Goal: Information Seeking & Learning: Learn about a topic

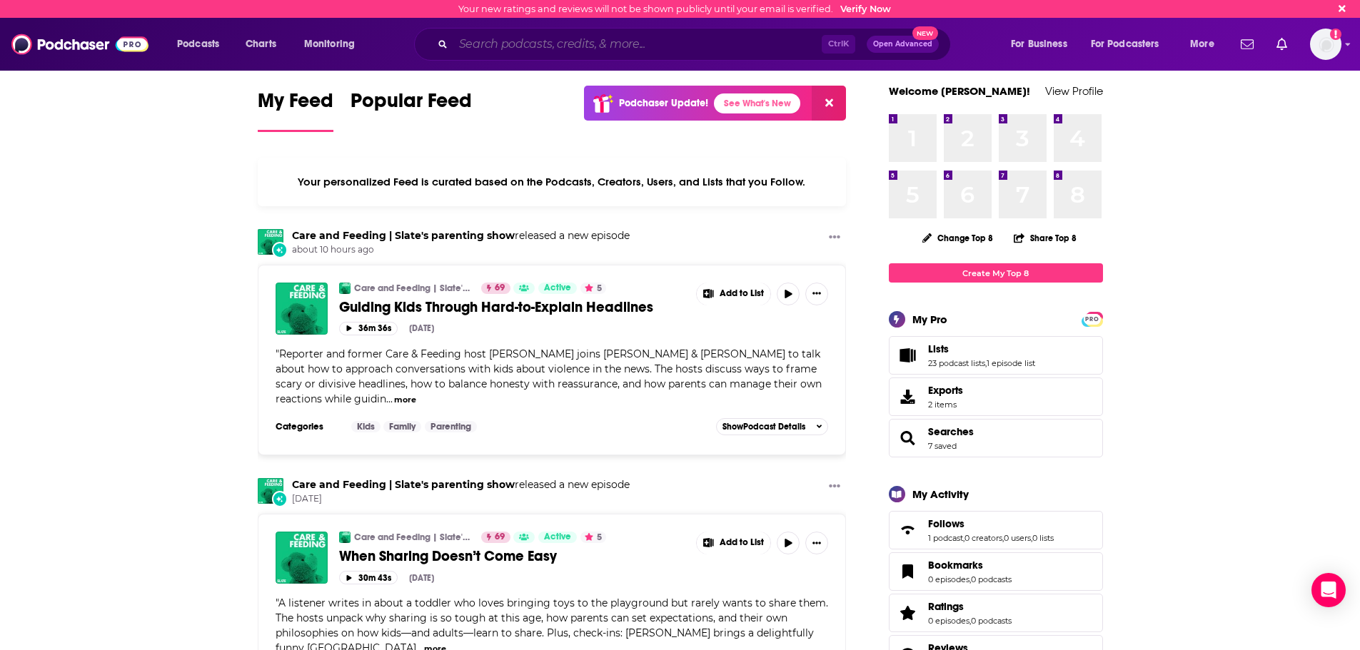
click at [619, 50] on input "Search podcasts, credits, & more..." at bounding box center [637, 44] width 368 height 23
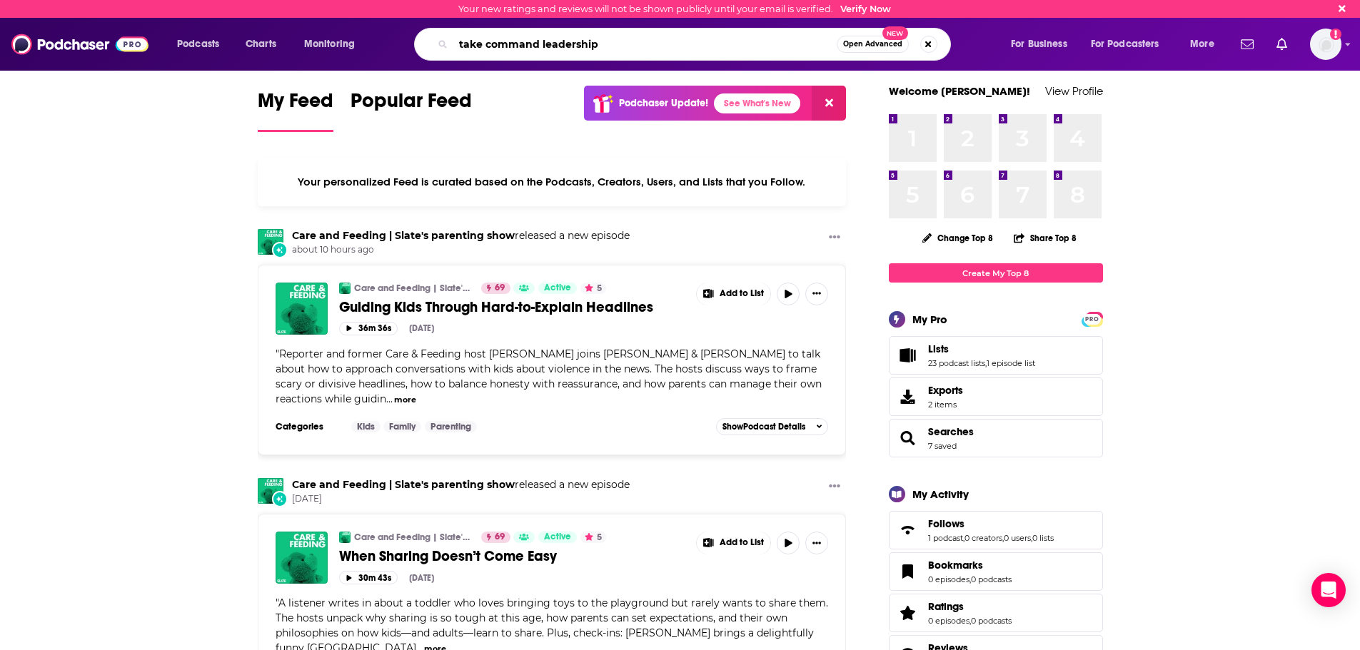
type input "take command leadership"
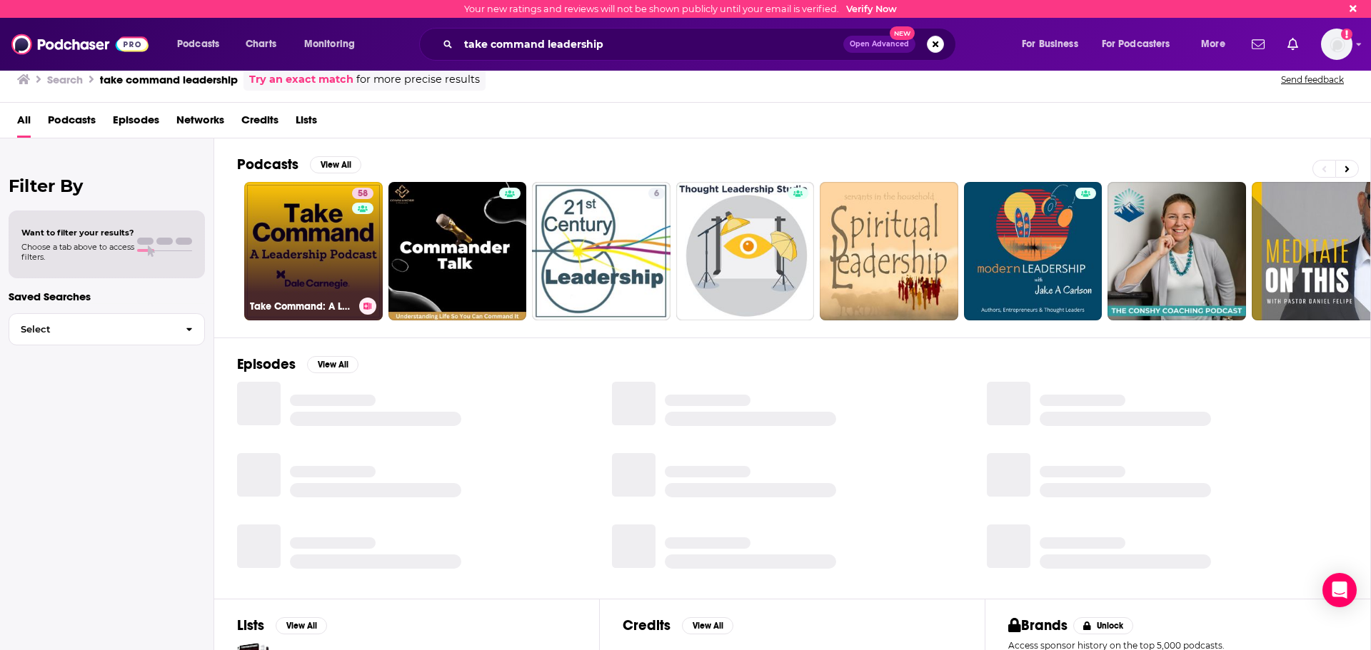
click at [306, 245] on link "58 Take Command: A Leadership Podcast" at bounding box center [313, 251] width 139 height 139
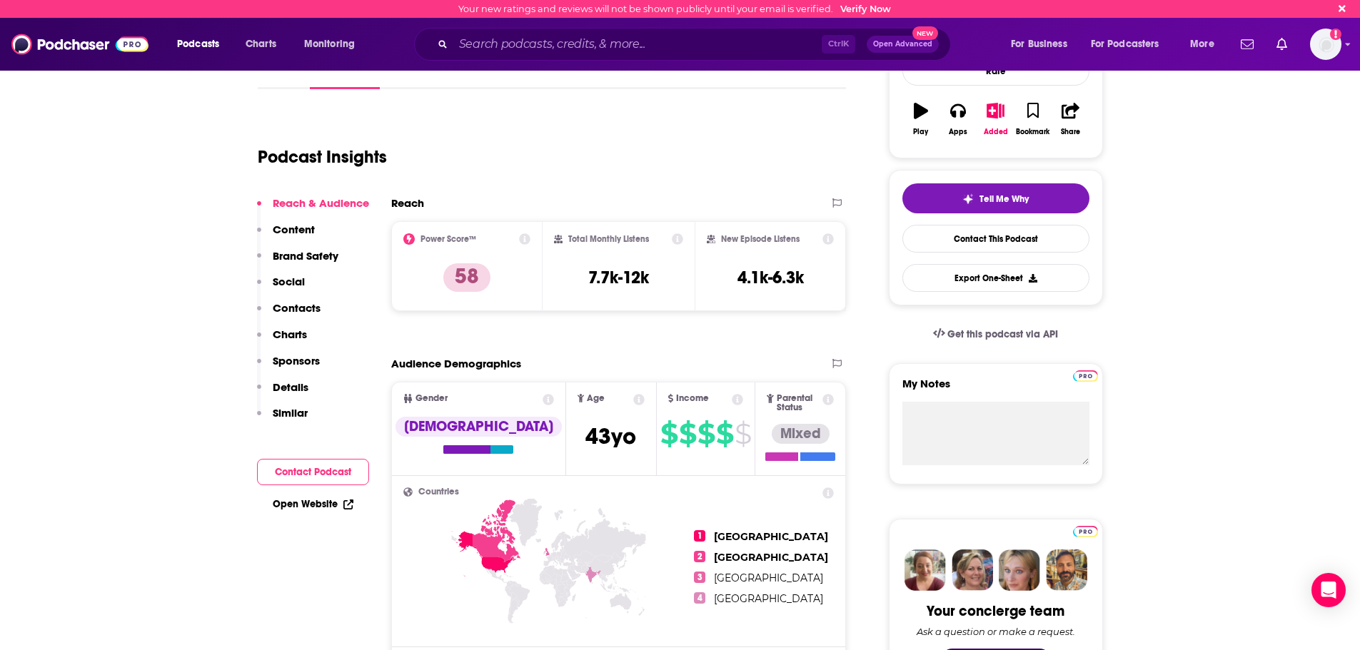
scroll to position [214, 0]
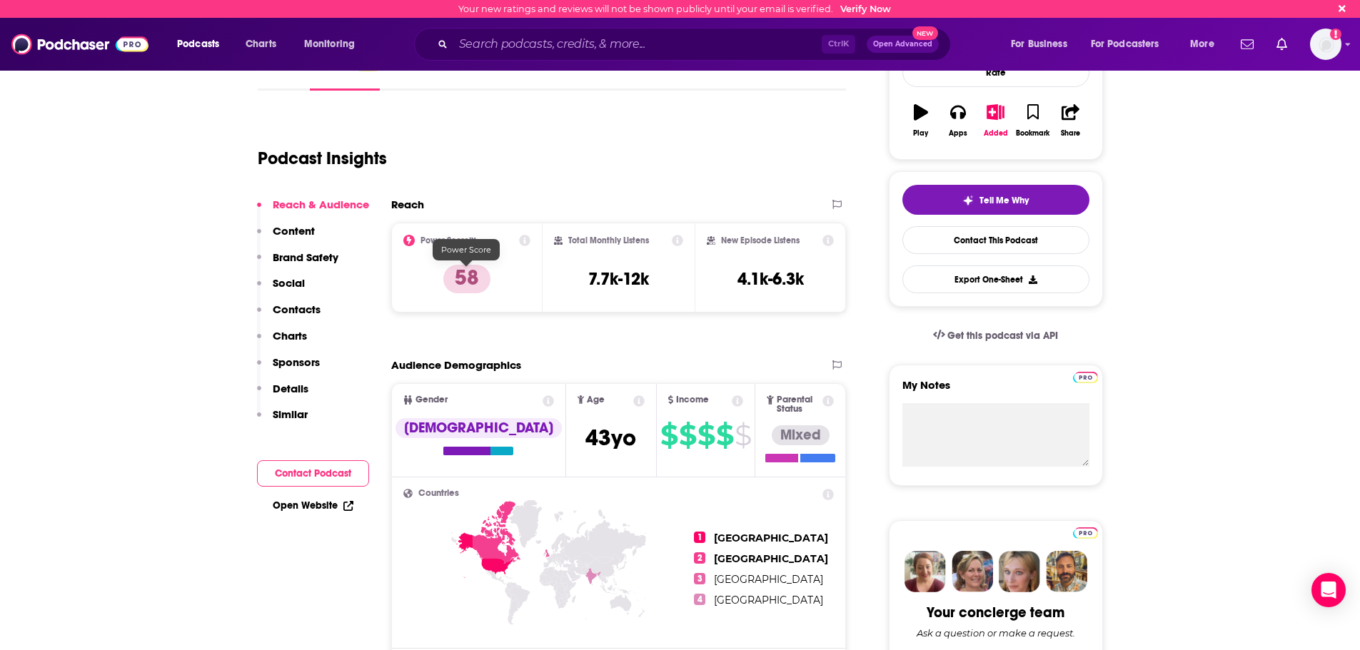
click at [466, 275] on p "58" at bounding box center [466, 279] width 47 height 29
click at [408, 242] on icon at bounding box center [408, 240] width 11 height 11
click at [466, 282] on p "58" at bounding box center [466, 279] width 47 height 29
drag, startPoint x: 466, startPoint y: 282, endPoint x: 211, endPoint y: 276, distance: 255.7
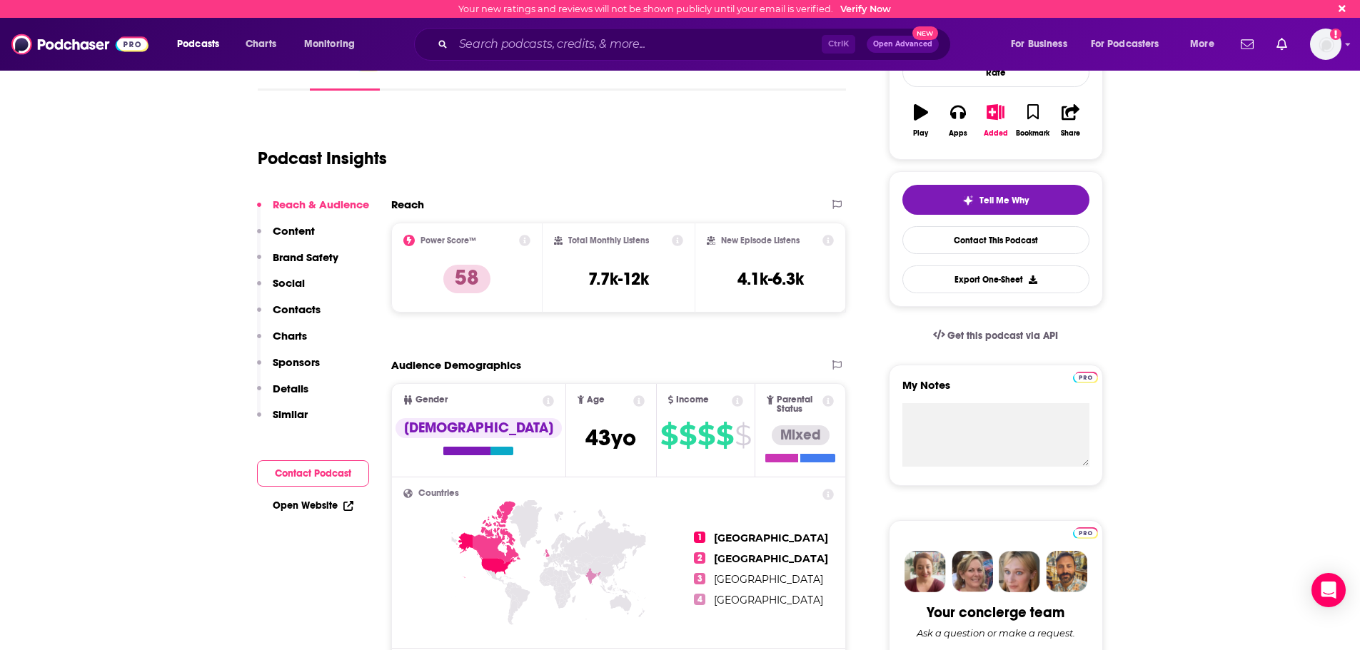
click at [407, 239] on icon at bounding box center [408, 240] width 11 height 11
click at [446, 240] on h2 "Power Score™" at bounding box center [449, 241] width 56 height 10
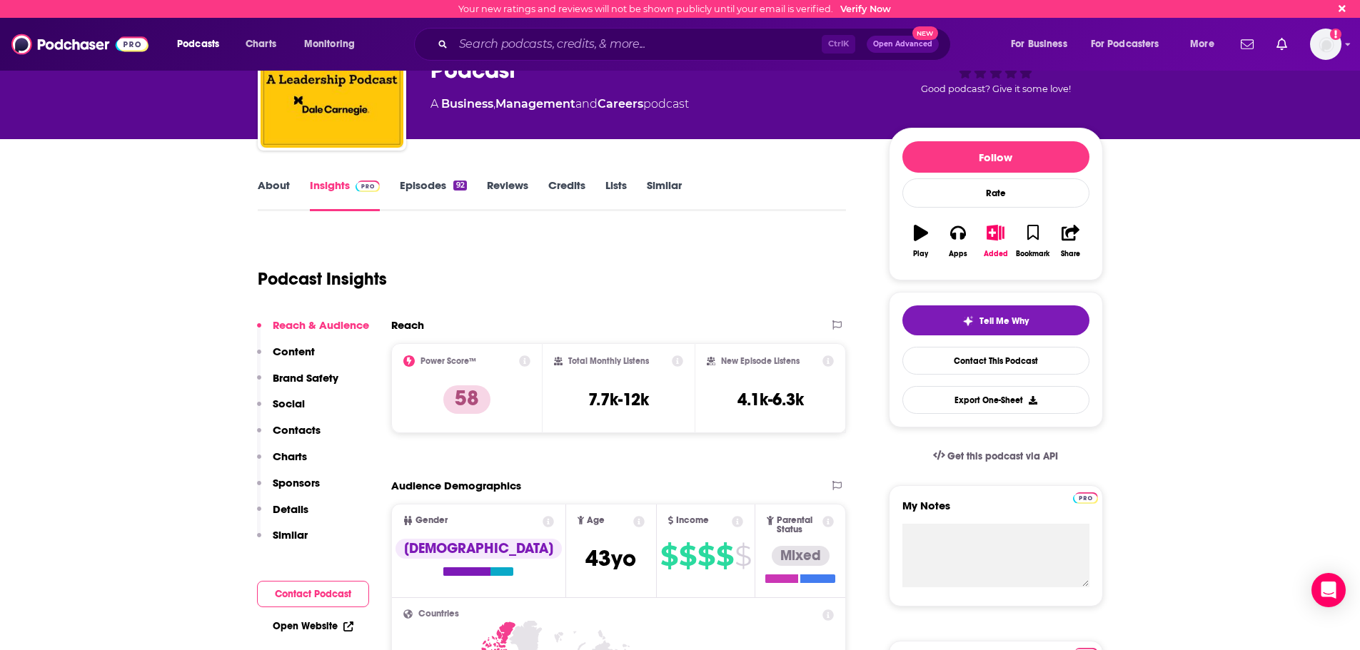
scroll to position [0, 0]
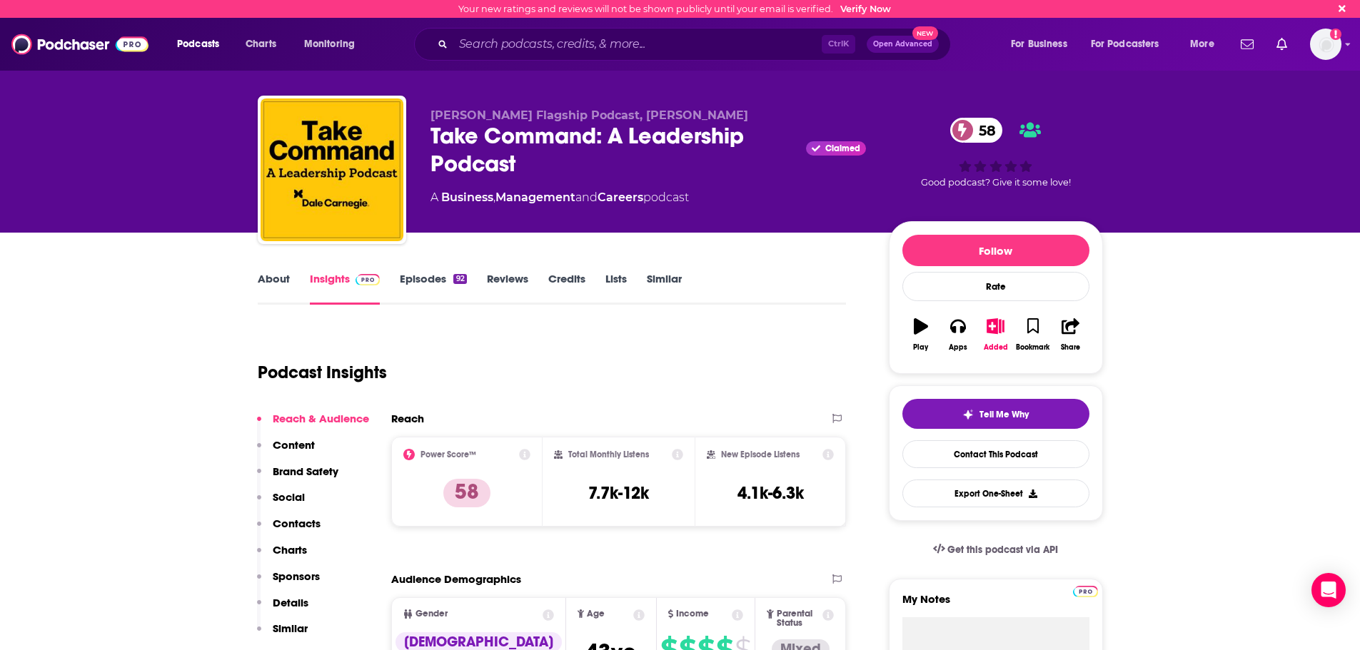
click at [286, 278] on link "About" at bounding box center [274, 288] width 32 height 33
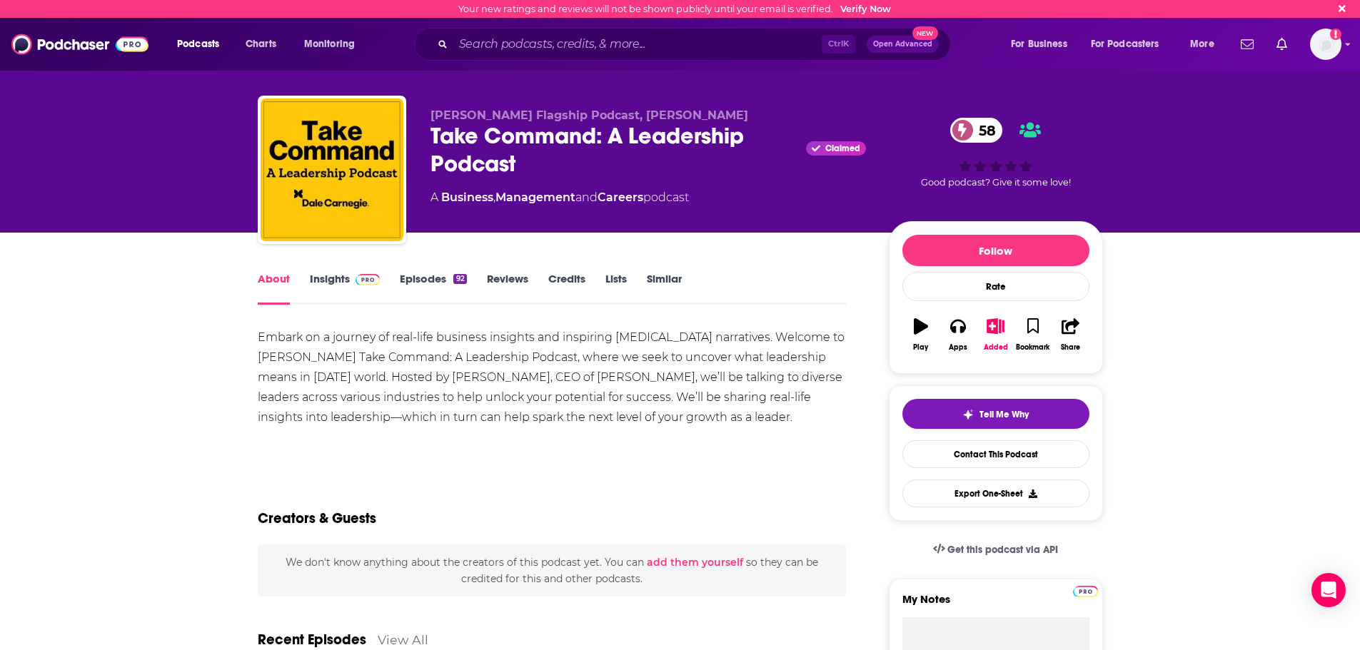
click at [328, 278] on link "Insights" at bounding box center [345, 288] width 71 height 33
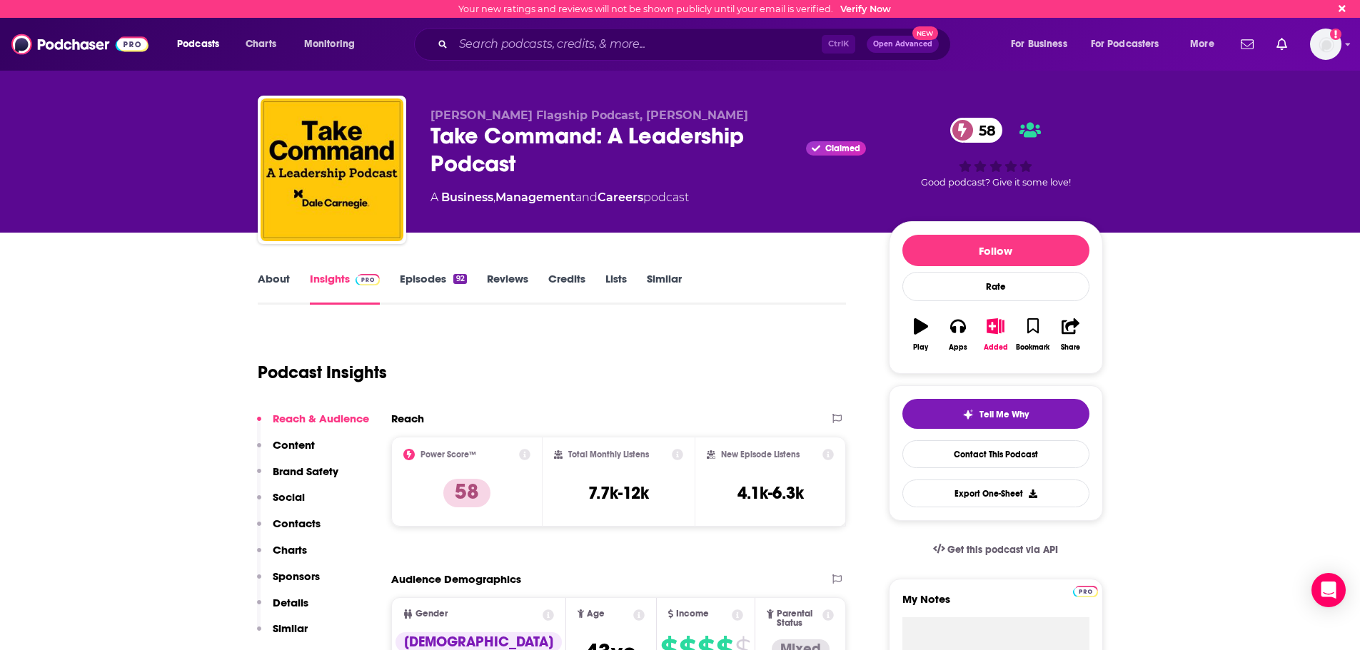
click at [428, 282] on link "Episodes 92" at bounding box center [433, 288] width 66 height 33
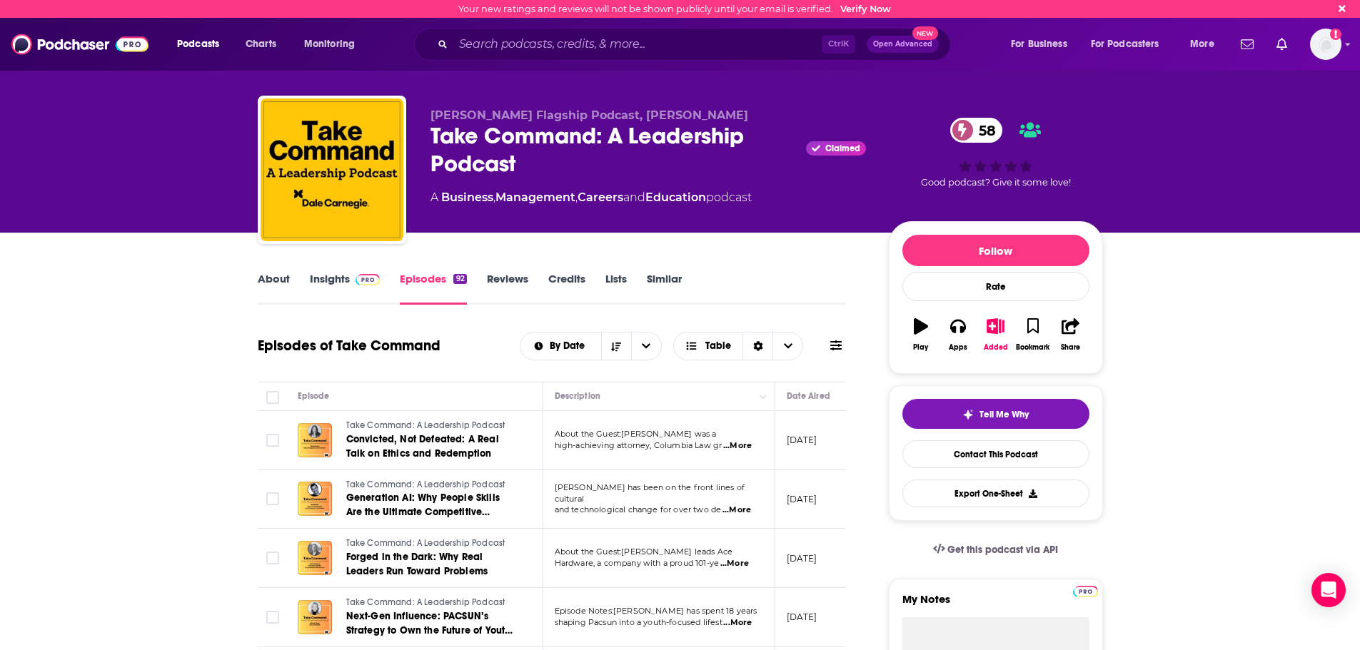
click at [501, 280] on link "Reviews" at bounding box center [507, 288] width 41 height 33
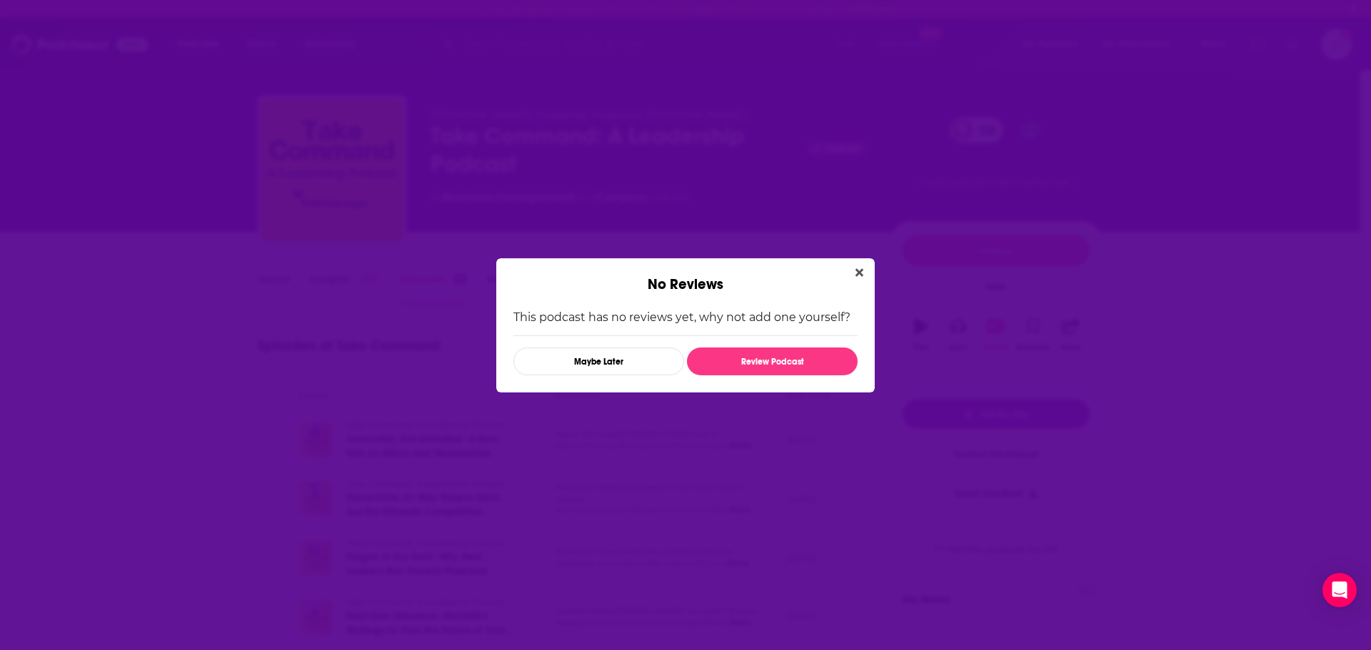
click at [862, 274] on icon "Close" at bounding box center [859, 272] width 8 height 11
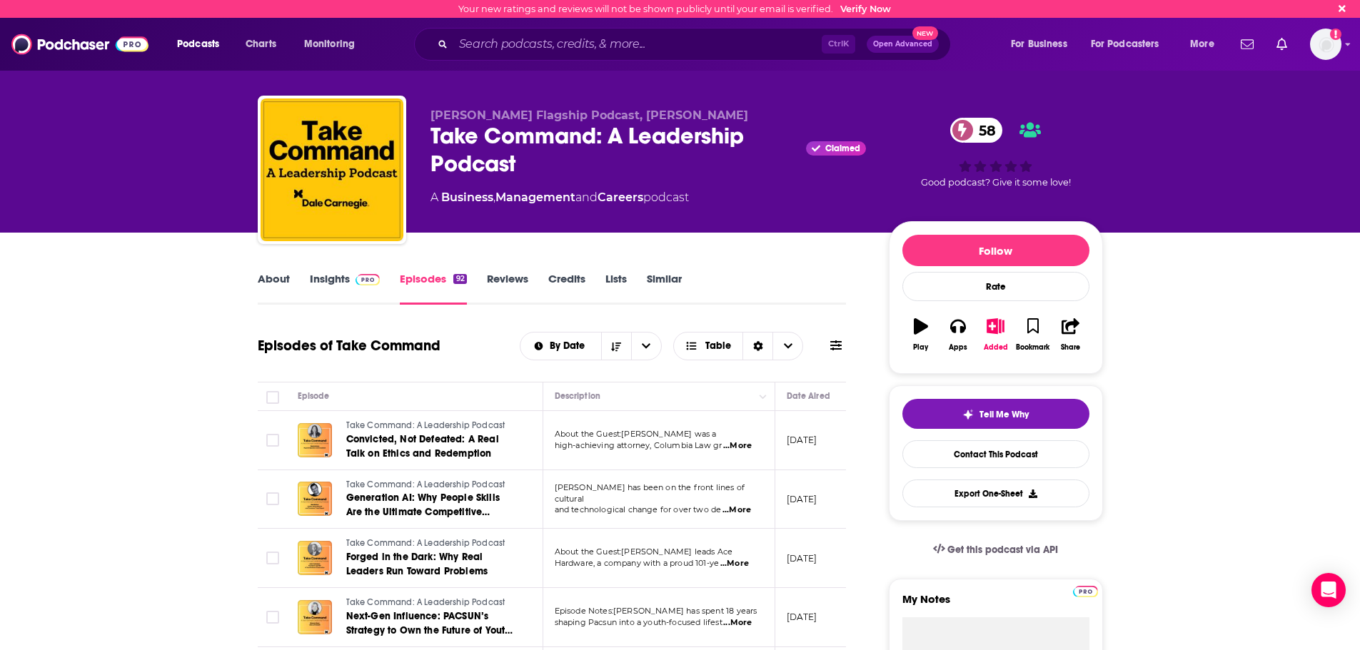
click at [569, 280] on link "Credits" at bounding box center [566, 288] width 37 height 33
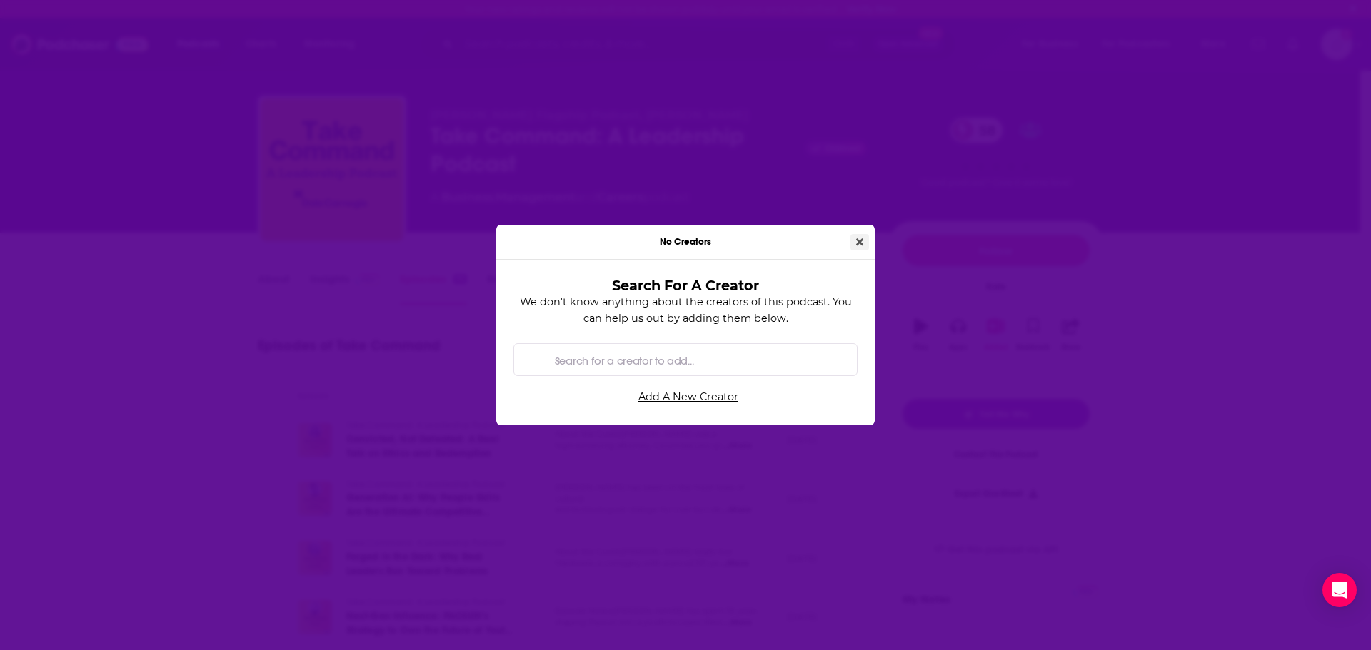
click at [860, 240] on icon "Close" at bounding box center [859, 242] width 7 height 10
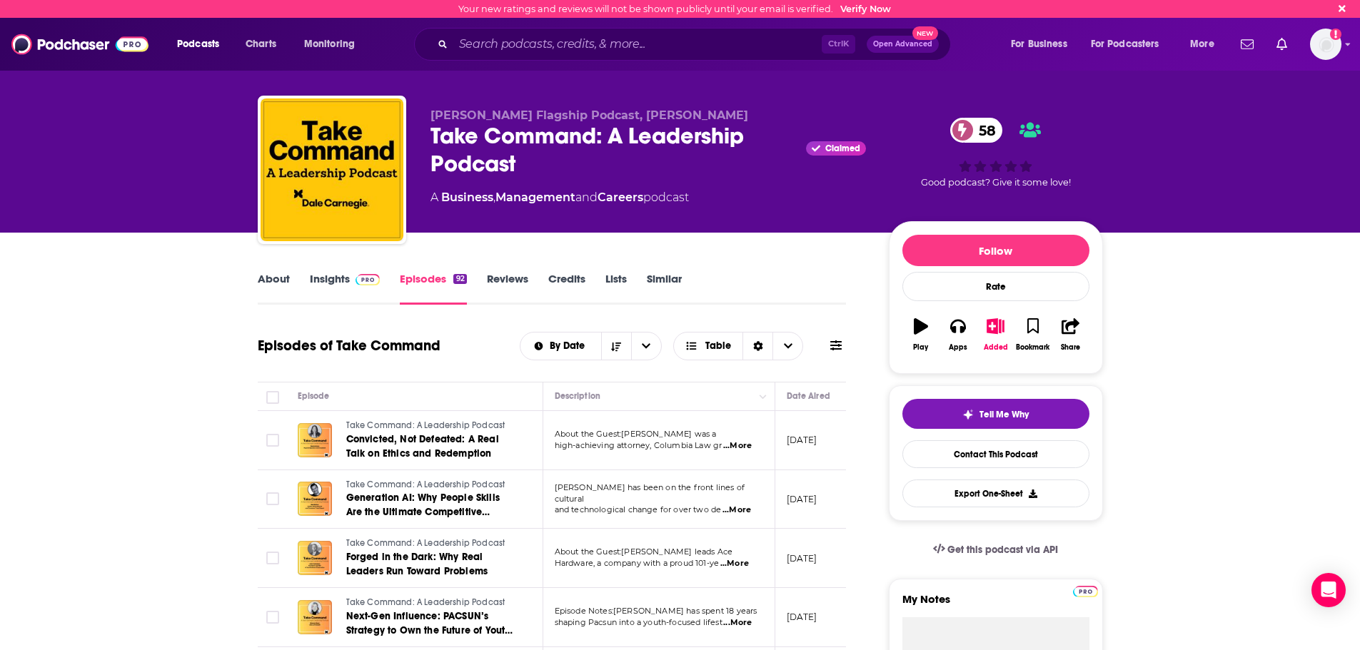
click at [280, 280] on link "About" at bounding box center [274, 288] width 32 height 33
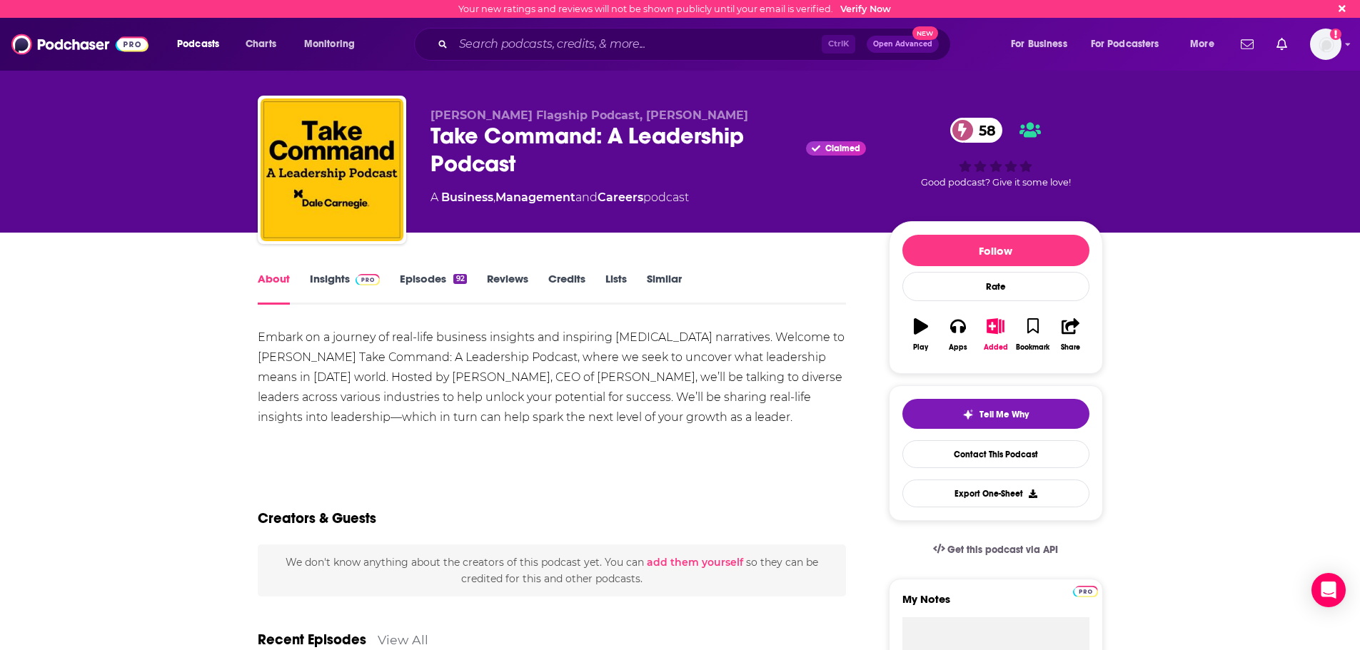
click at [330, 285] on link "Insights" at bounding box center [345, 288] width 71 height 33
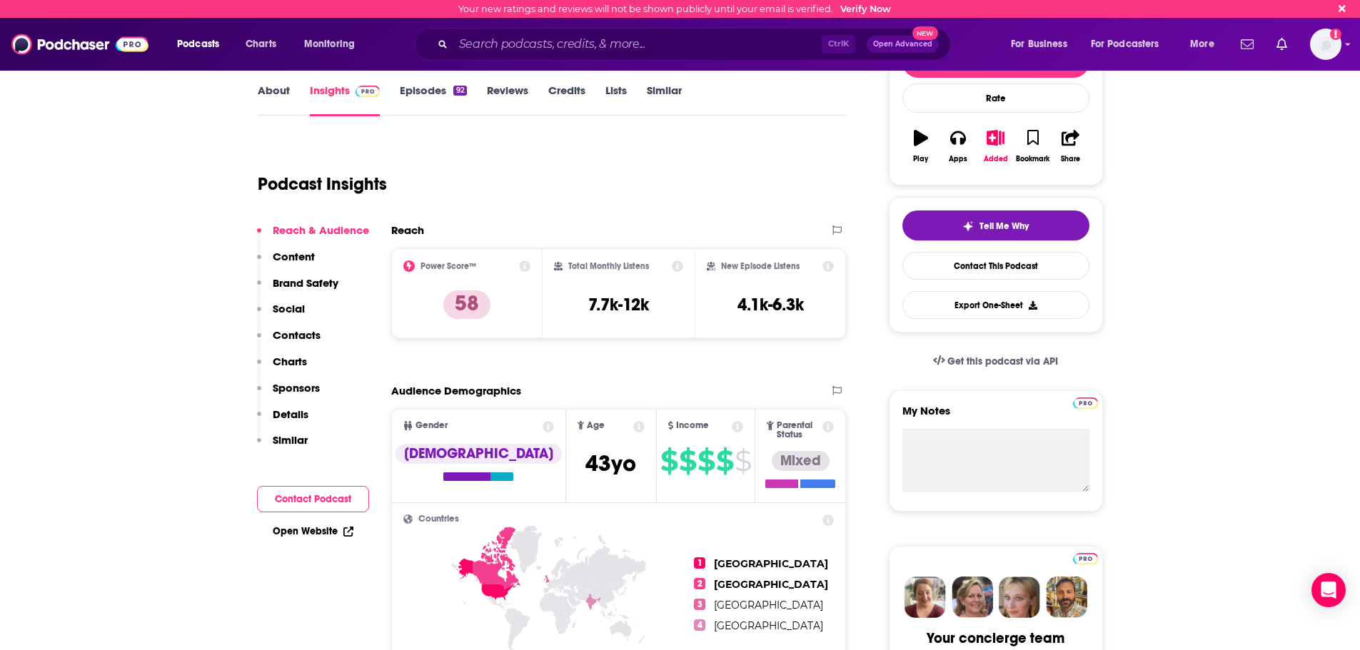
scroll to position [214, 0]
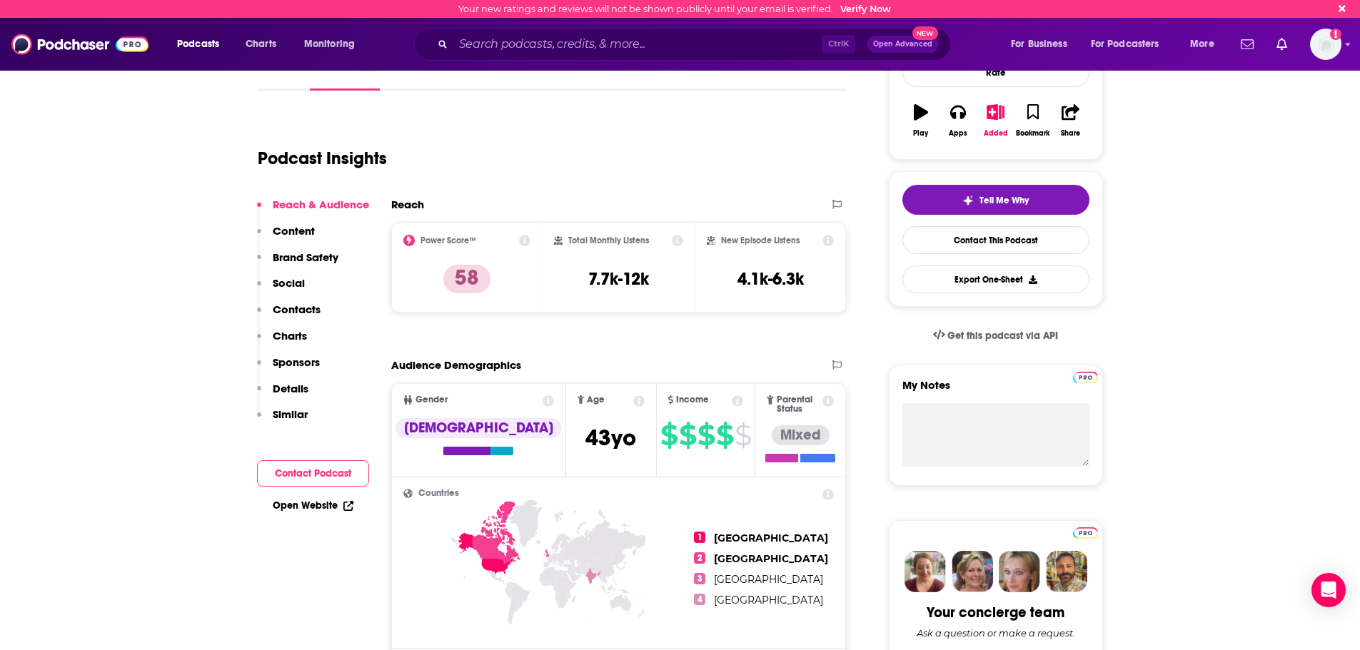
click at [526, 241] on icon at bounding box center [524, 240] width 11 height 11
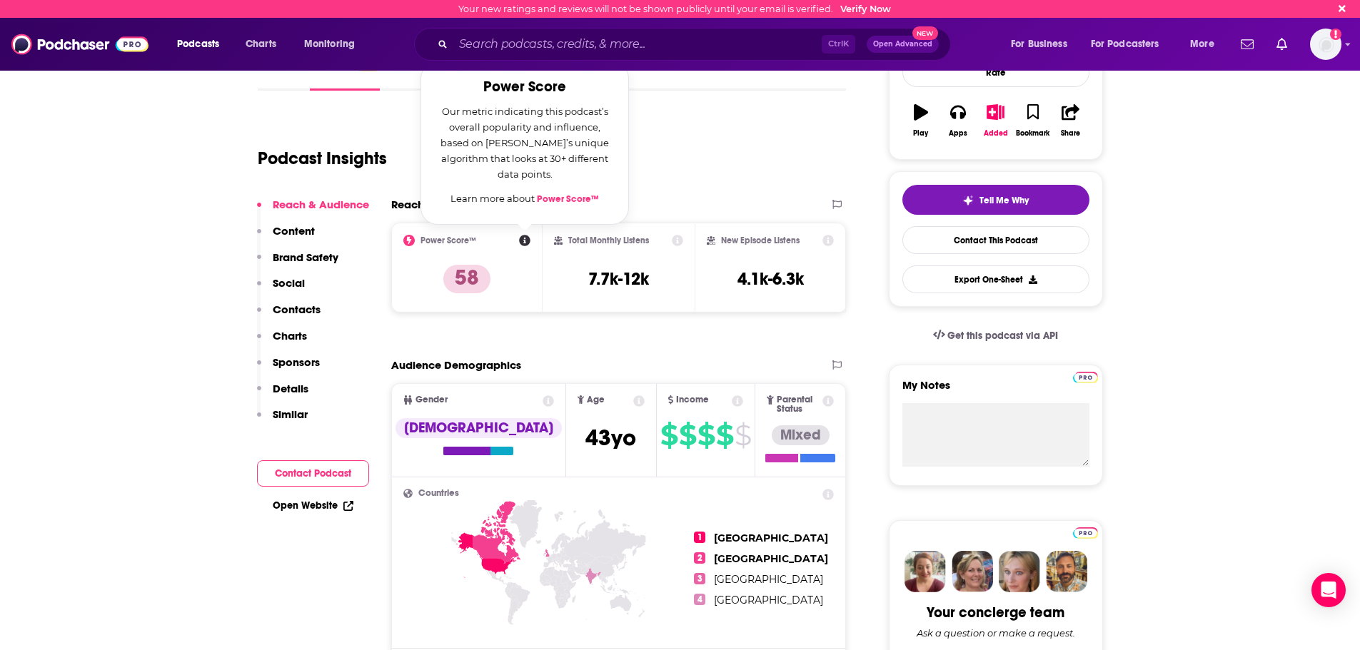
click at [553, 198] on link "Power Score™" at bounding box center [568, 198] width 62 height 11
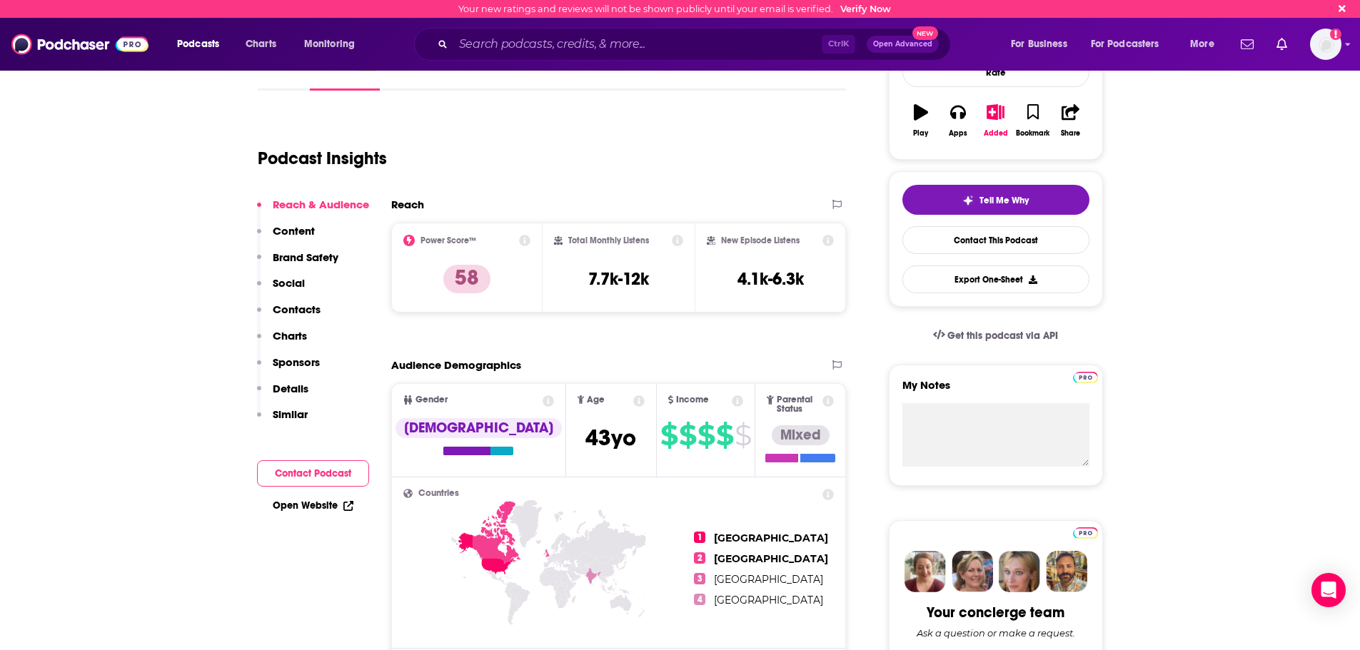
scroll to position [0, 0]
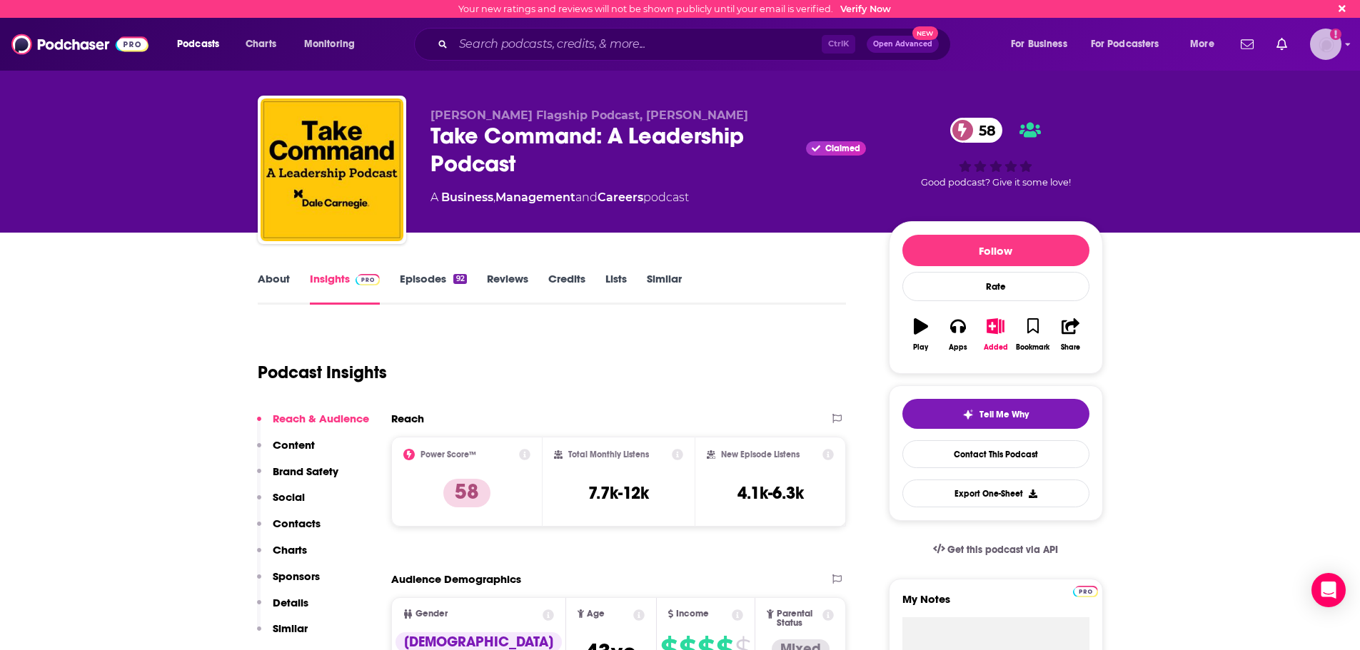
click at [1327, 52] on img "Logged in as dresnic" at bounding box center [1325, 44] width 31 height 31
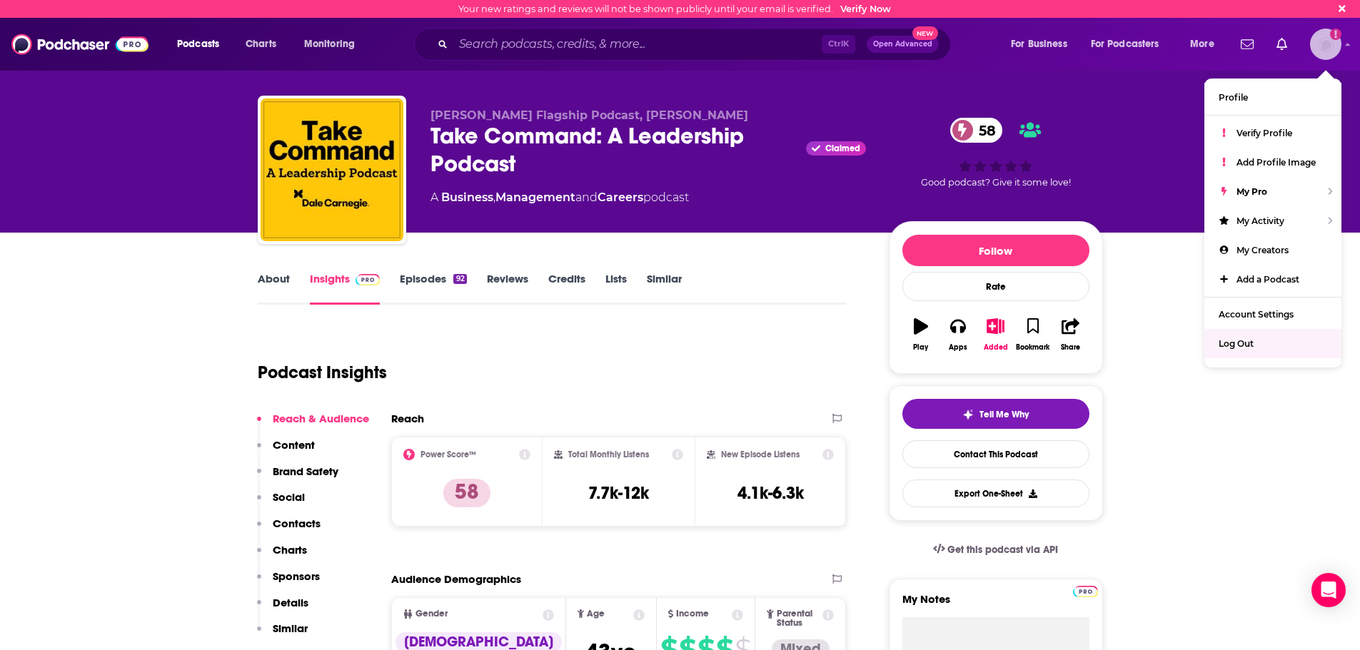
click at [1234, 343] on span "Log Out" at bounding box center [1236, 343] width 35 height 11
